Goal: Transaction & Acquisition: Subscribe to service/newsletter

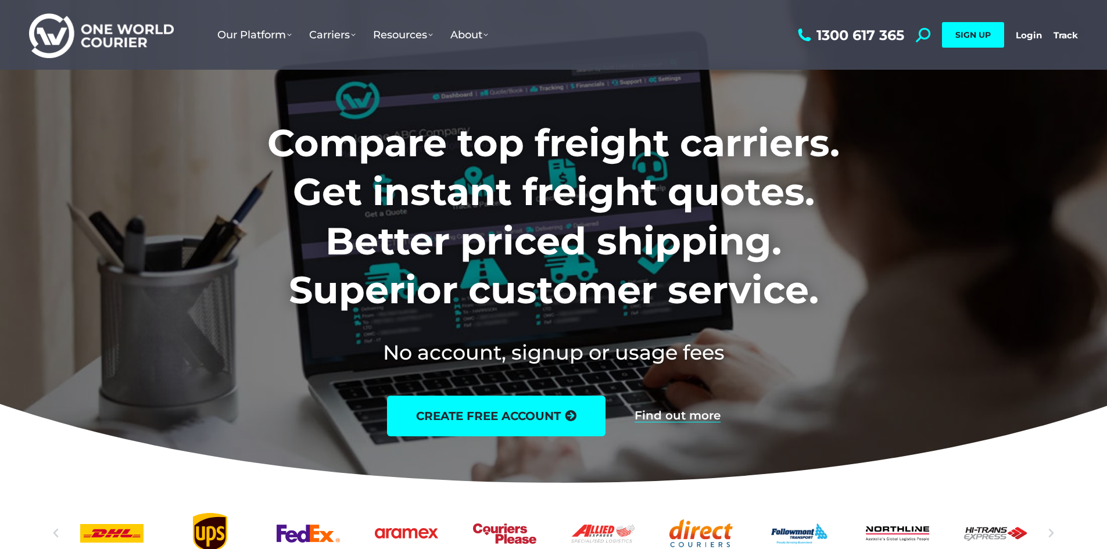
drag, startPoint x: 1027, startPoint y: 37, endPoint x: 1028, endPoint y: 47, distance: 9.9
click at [1027, 37] on link "Login" at bounding box center [1029, 35] width 26 height 11
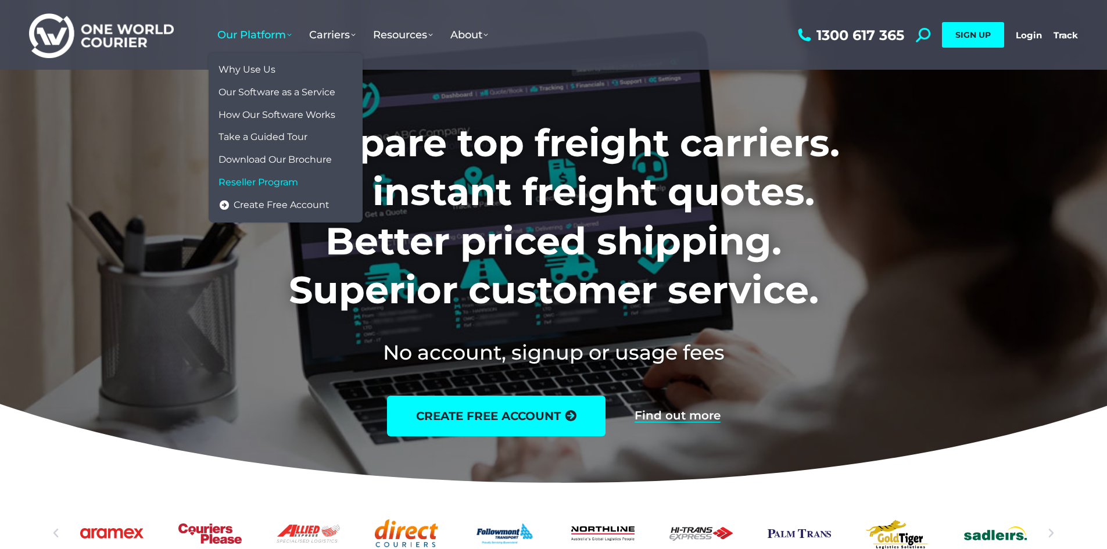
click at [295, 185] on span "Reseller Program" at bounding box center [259, 183] width 80 height 12
